Goal: Information Seeking & Learning: Find specific fact

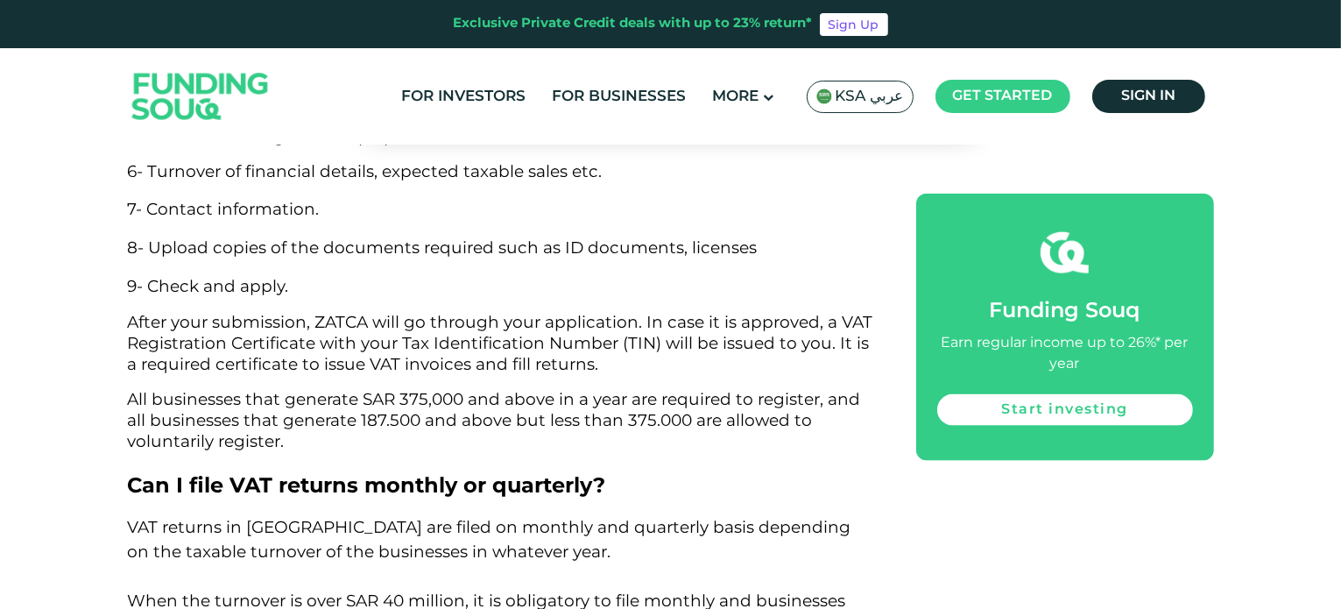
scroll to position [8515, 0]
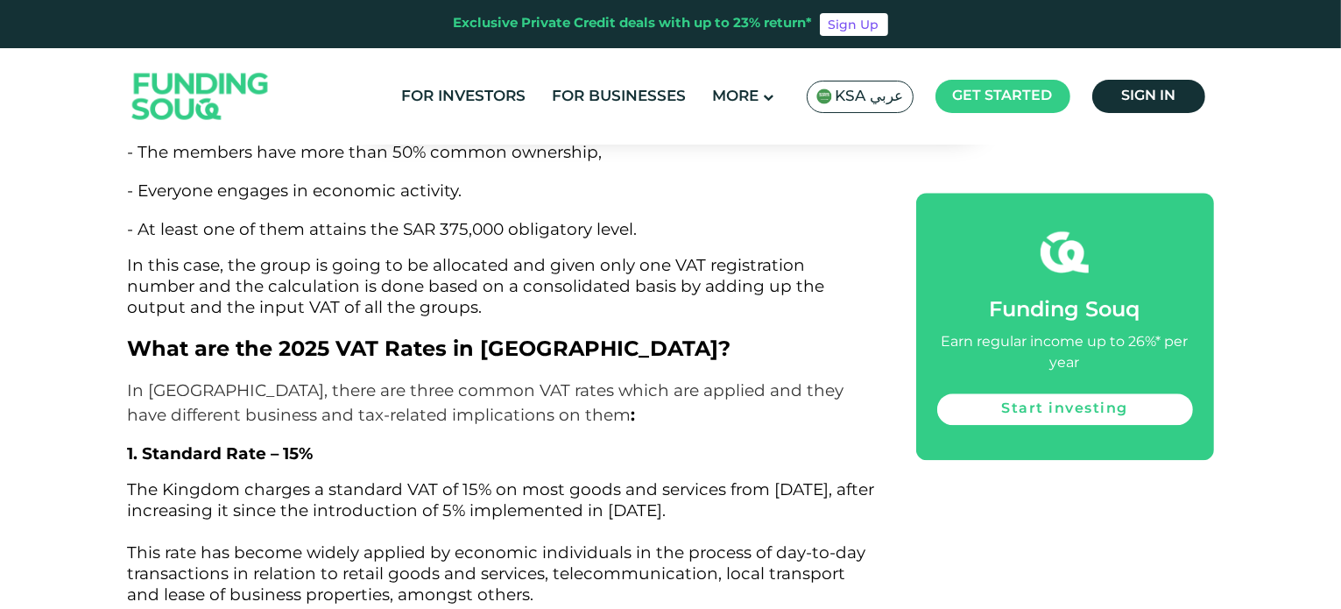
scroll to position [4312, 0]
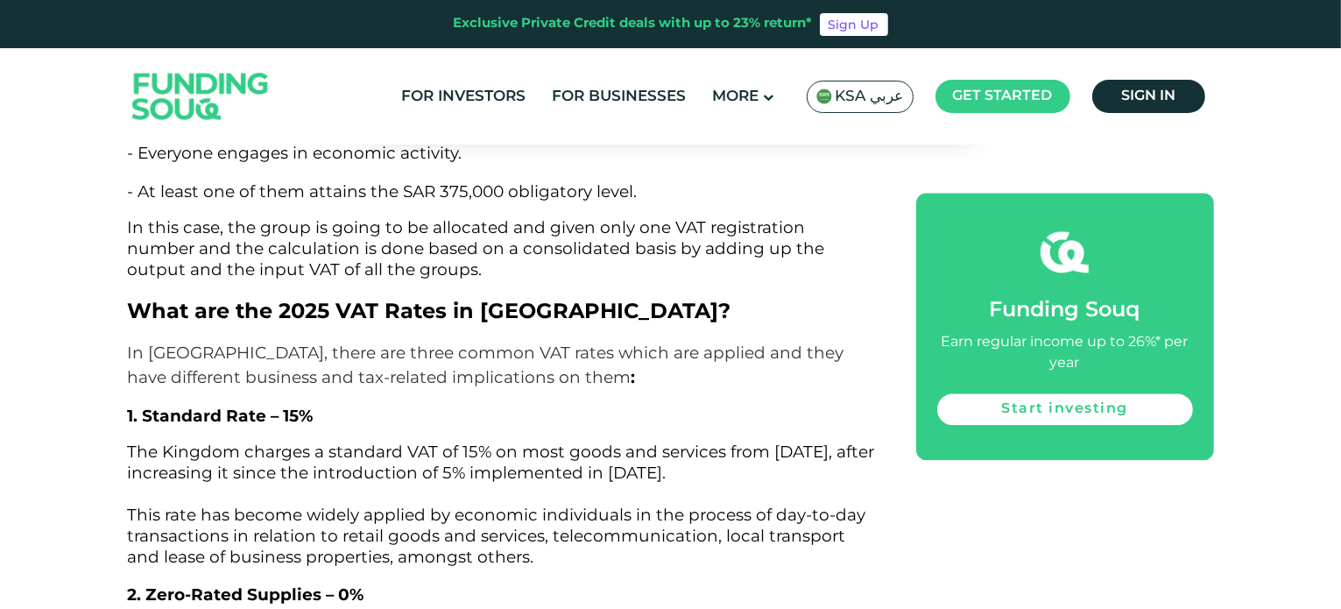
click at [245, 405] on span "1. Standard Rate – 15%" at bounding box center [221, 415] width 186 height 20
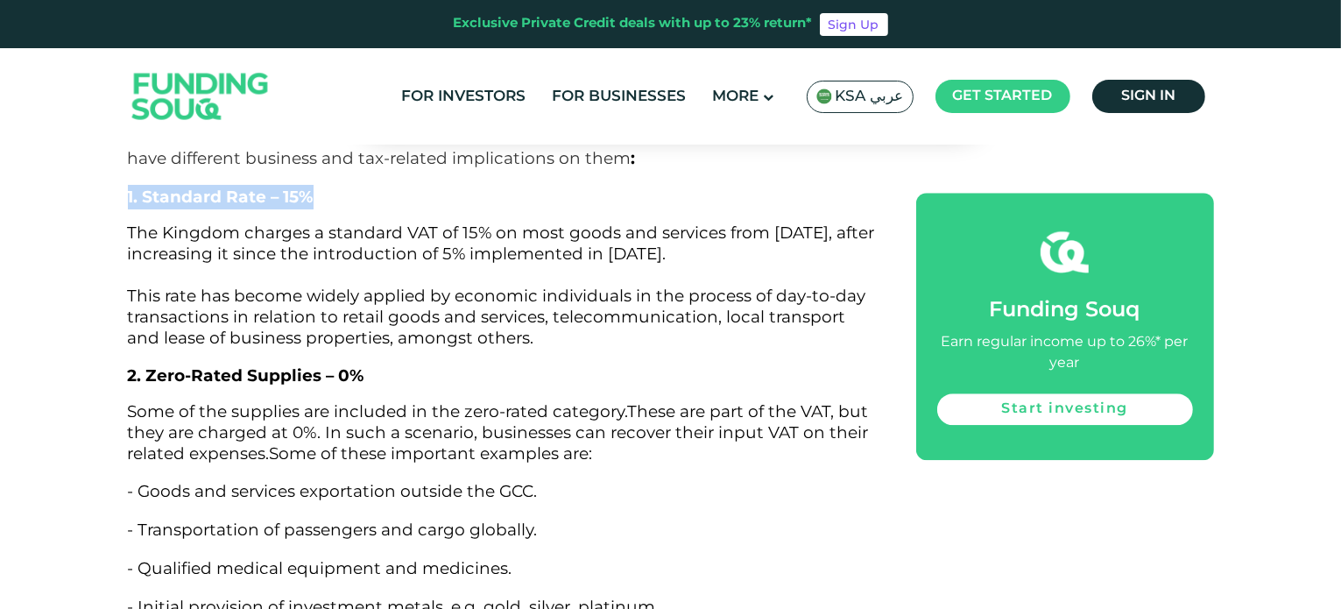
scroll to position [4574, 0]
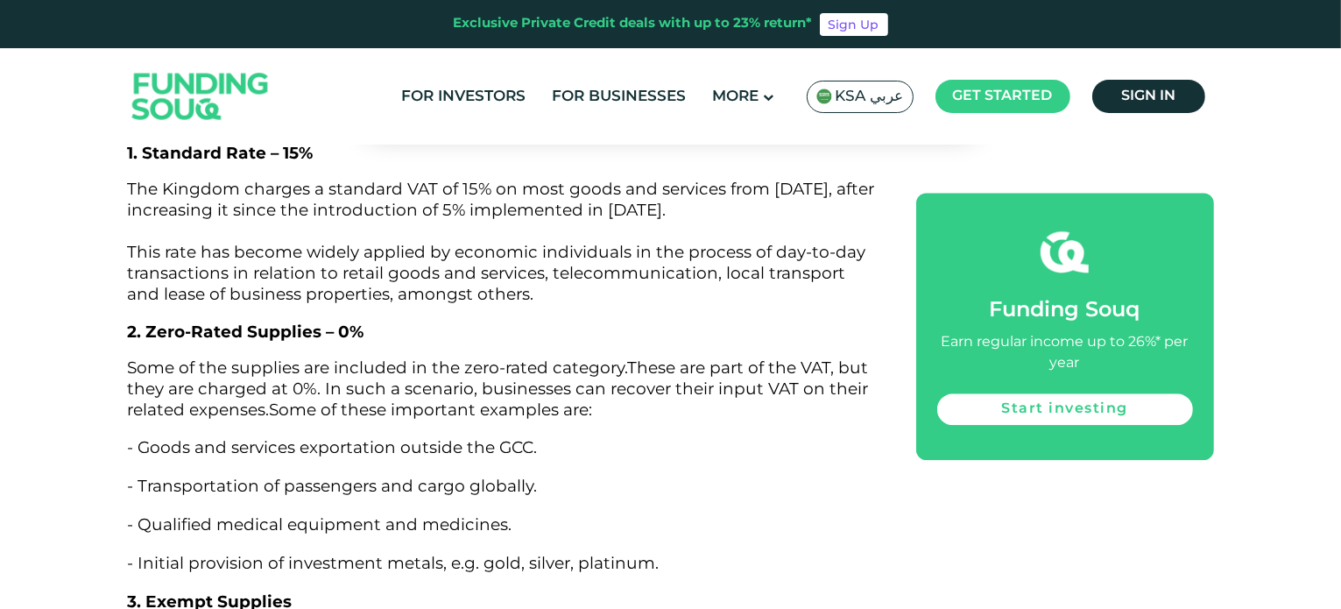
click at [250, 321] on span "2. Zero‑Rated Supplies – 0%" at bounding box center [246, 331] width 236 height 20
drag, startPoint x: 184, startPoint y: 402, endPoint x: 467, endPoint y: 402, distance: 282.9
click at [467, 437] on span "- Goods and services exportation outside the GCC." at bounding box center [333, 447] width 410 height 20
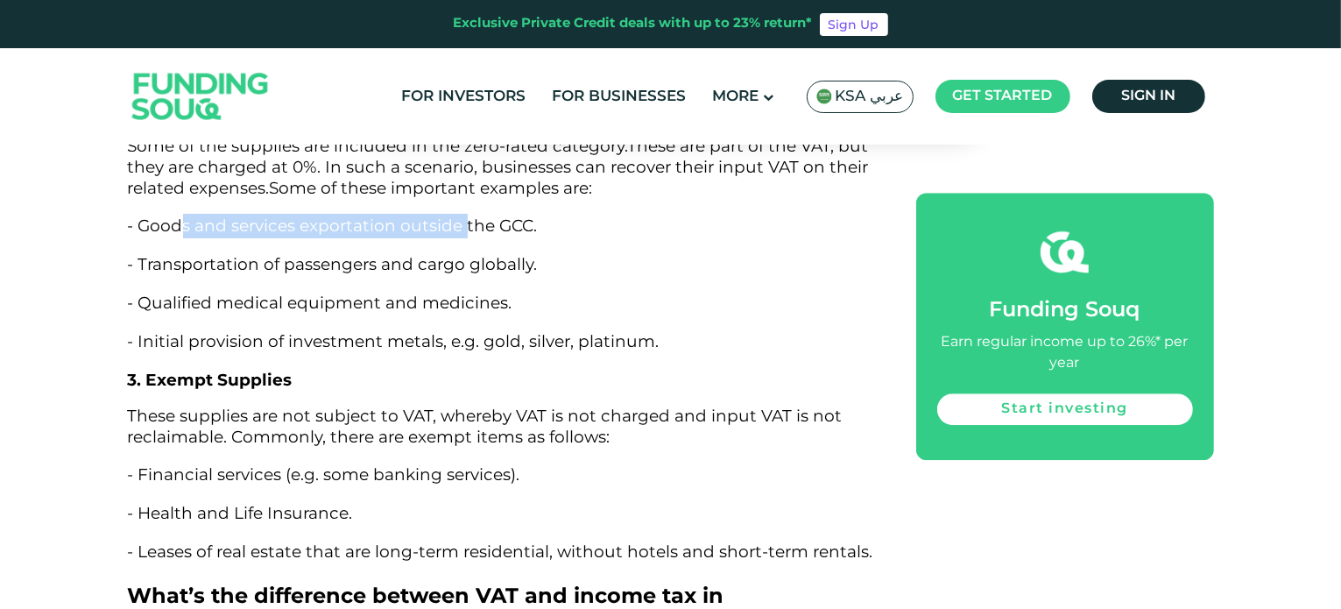
scroll to position [4837, 0]
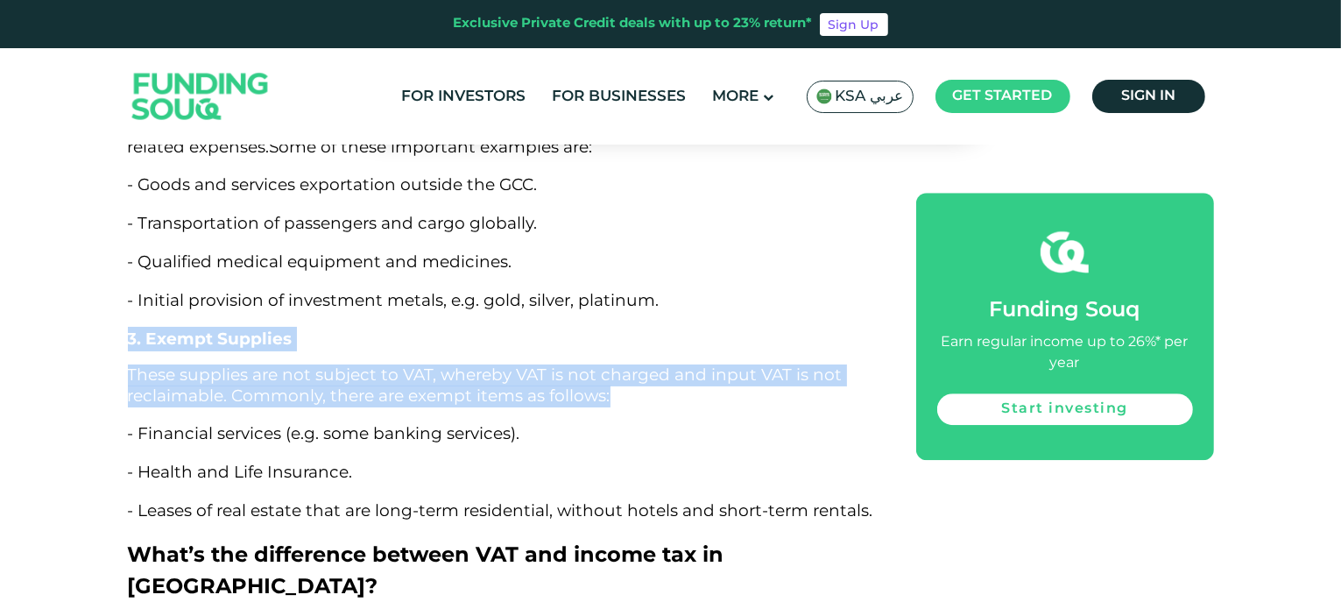
drag, startPoint x: 124, startPoint y: 286, endPoint x: 731, endPoint y: 349, distance: 610.2
